Goal: Check status: Check status

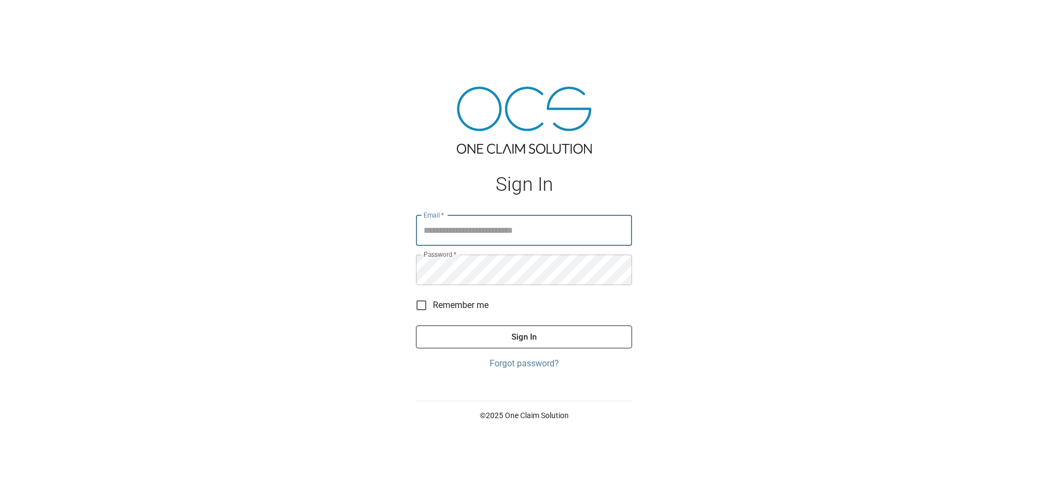
type input "**********"
click at [509, 342] on button "Sign In" at bounding box center [524, 337] width 216 height 23
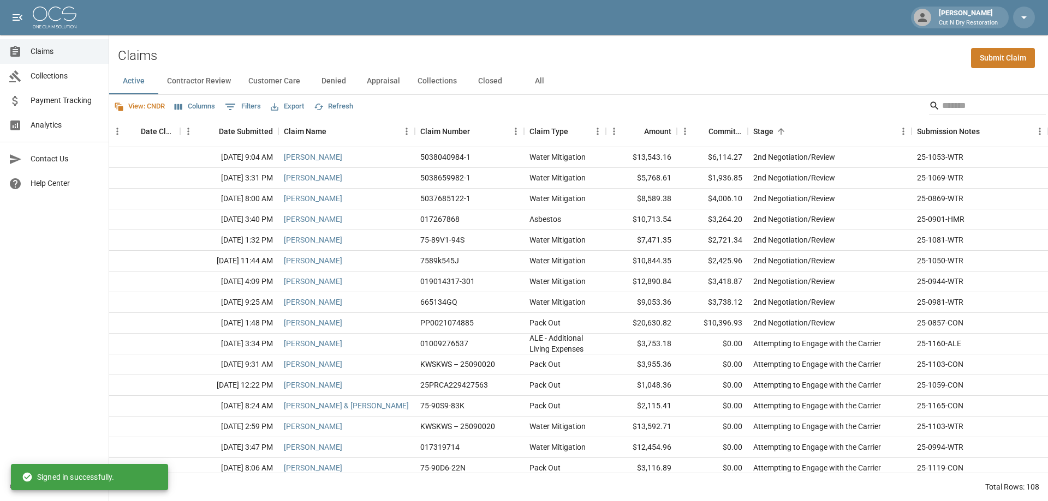
click at [541, 80] on button "All" at bounding box center [539, 81] width 49 height 26
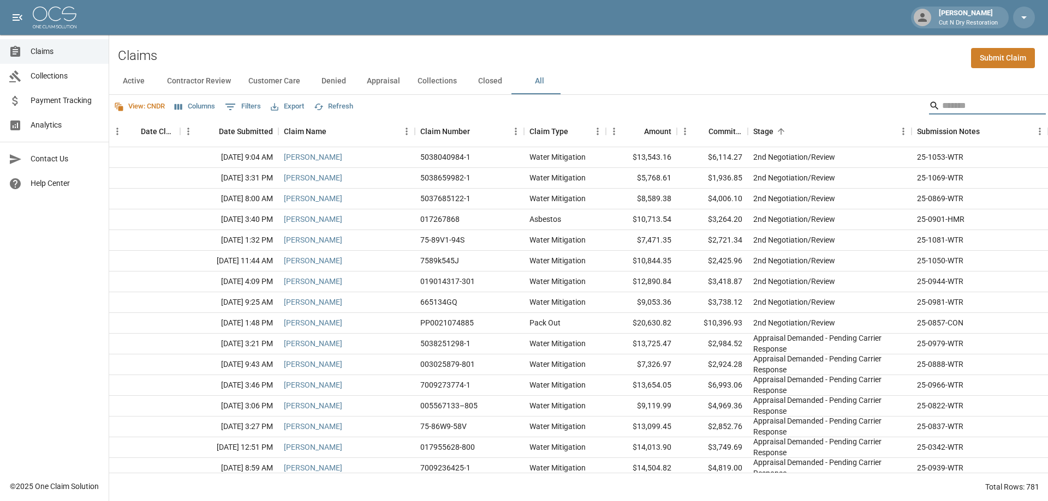
click at [942, 110] on input "Search" at bounding box center [985, 105] width 87 height 17
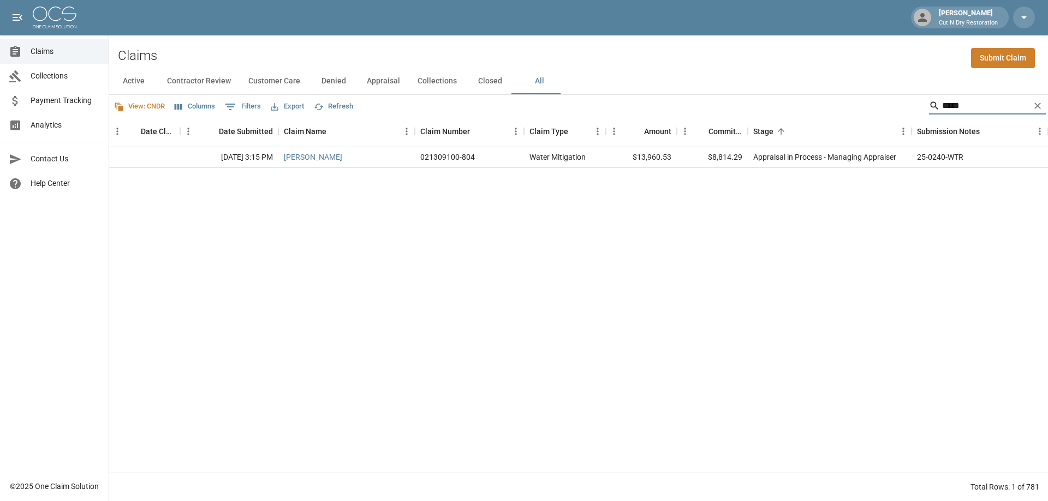
type input "*****"
click at [299, 156] on link "[PERSON_NAME]" at bounding box center [313, 157] width 58 height 11
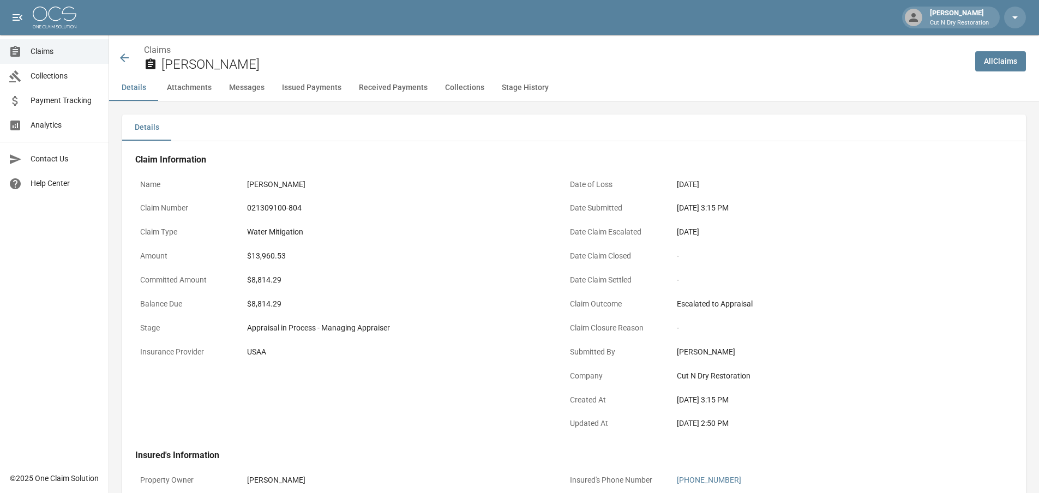
click at [471, 253] on div "$13,960.53" at bounding box center [397, 255] width 300 height 11
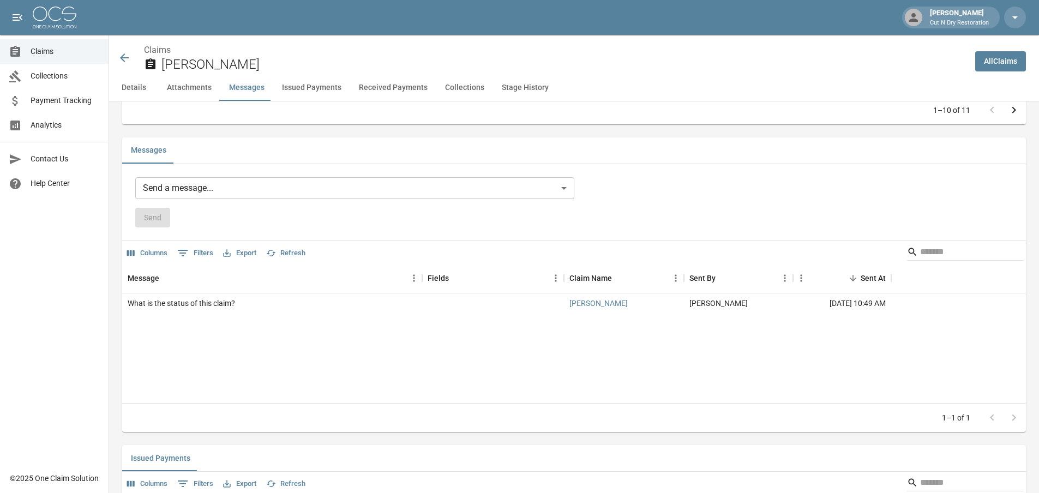
scroll to position [1255, 0]
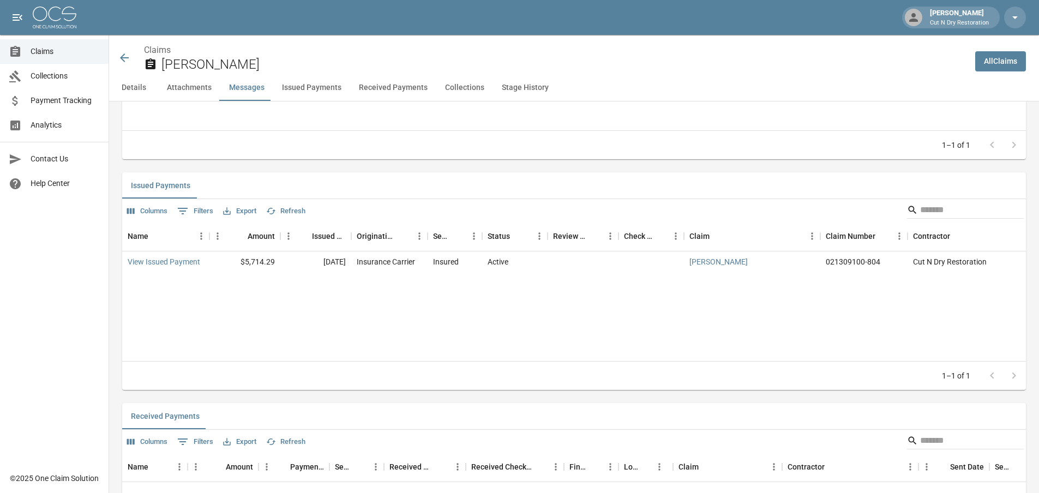
click at [373, 314] on div "Name Amount Issued Date Originating From Sent To Status Review Status Check Num…" at bounding box center [574, 291] width 904 height 140
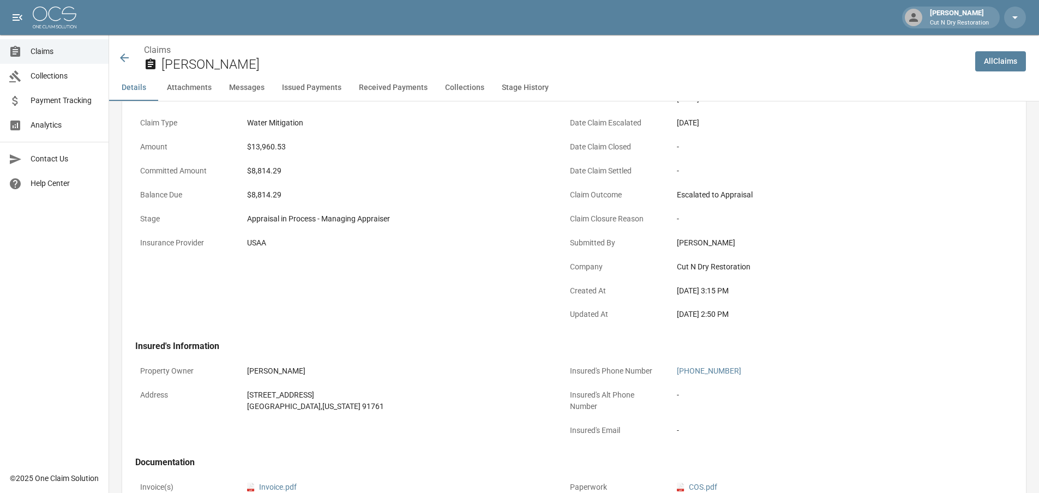
scroll to position [0, 0]
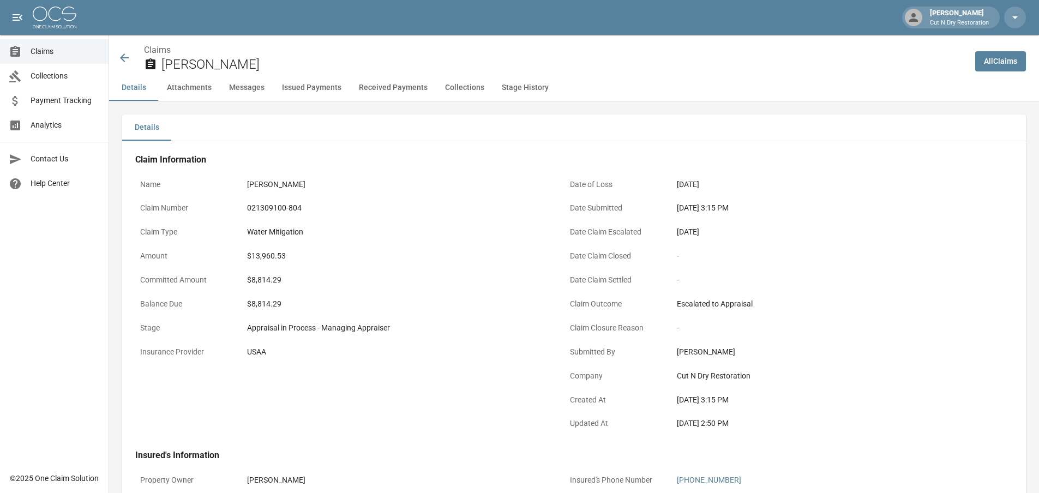
click at [919, 249] on div "-" at bounding box center [827, 256] width 310 height 21
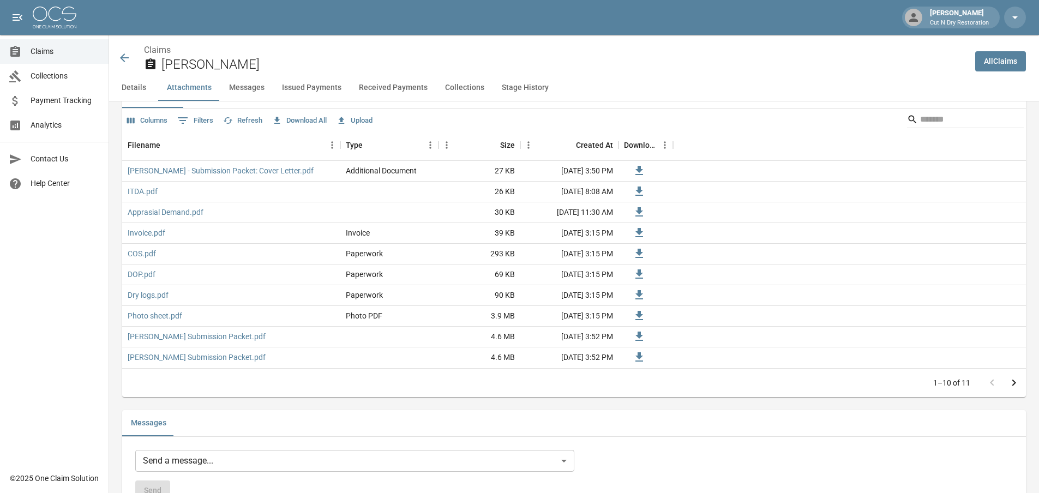
scroll to position [873, 0]
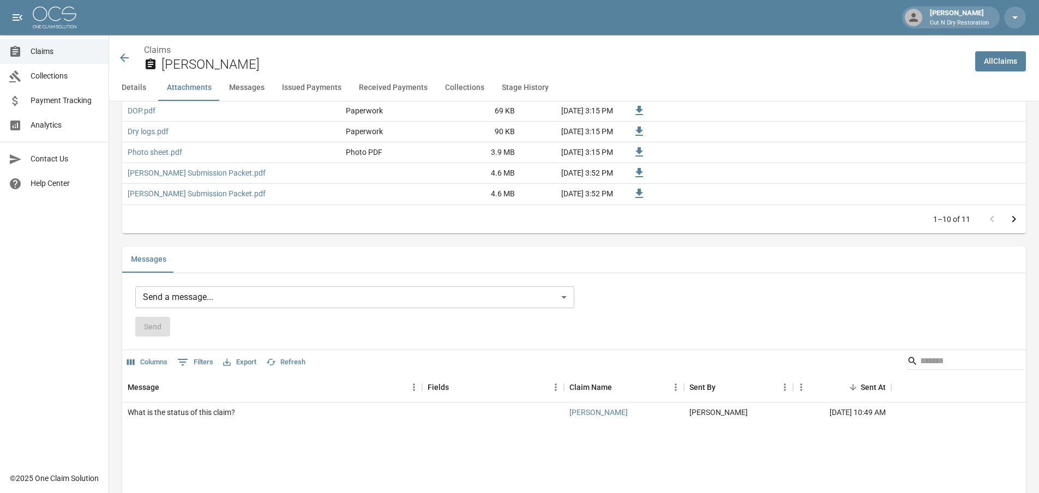
click at [908, 248] on div "Messages" at bounding box center [574, 260] width 904 height 26
